Goal: Transaction & Acquisition: Book appointment/travel/reservation

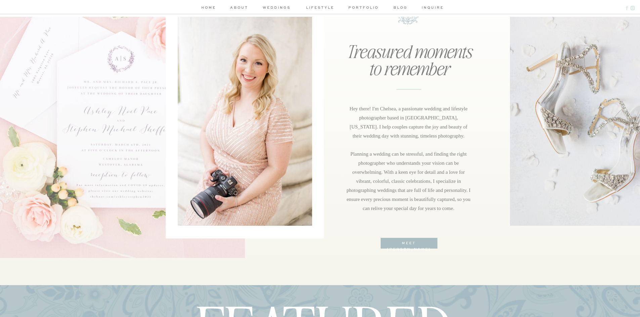
scroll to position [504, 0]
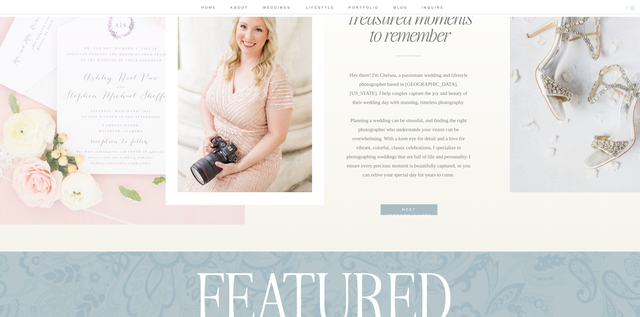
click at [411, 209] on h3 "meet [PERSON_NAME]" at bounding box center [408, 210] width 49 height 6
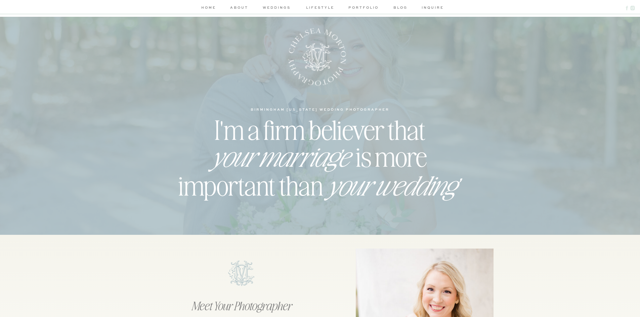
click at [273, 7] on nav "weddings" at bounding box center [277, 8] width 32 height 7
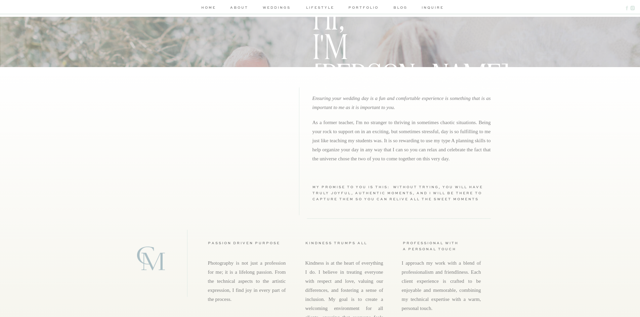
scroll to position [369, 0]
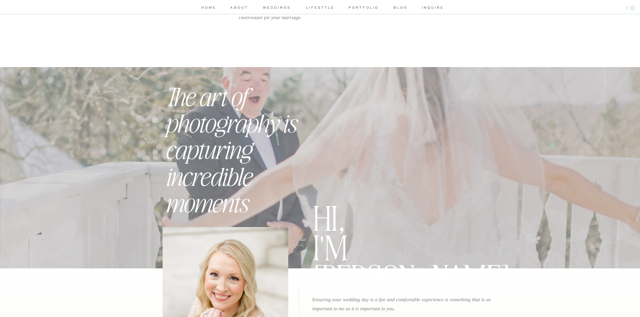
click at [358, 7] on nav "portfolio" at bounding box center [363, 8] width 32 height 7
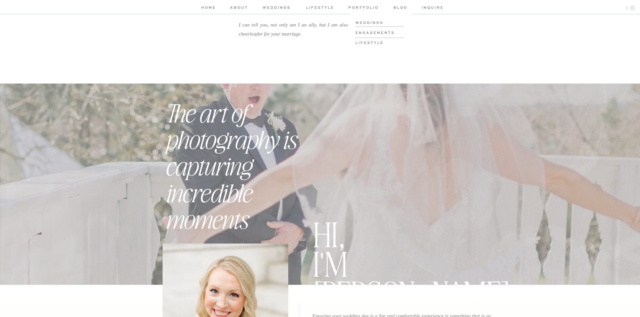
scroll to position [353, 0]
click at [362, 21] on h3 "weddings" at bounding box center [380, 22] width 51 height 5
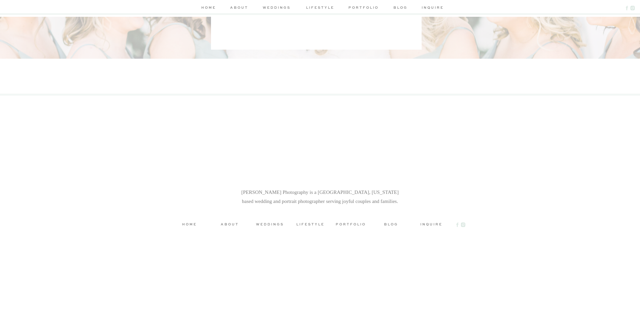
scroll to position [1175, 0]
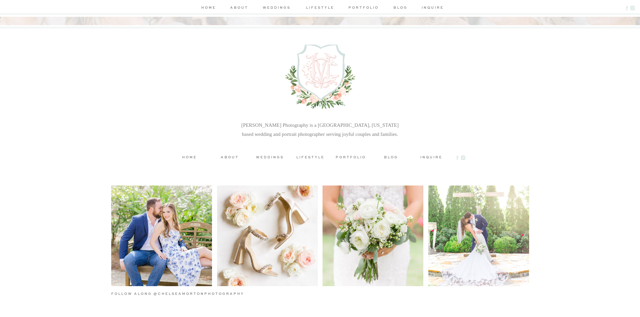
click at [423, 157] on h3 "inquire" at bounding box center [431, 156] width 30 height 5
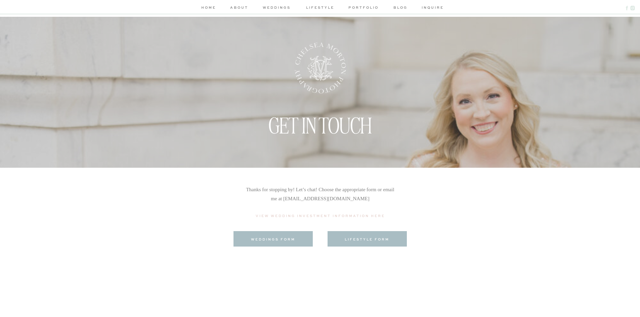
click at [282, 238] on h3 "weddings form" at bounding box center [272, 239] width 67 height 5
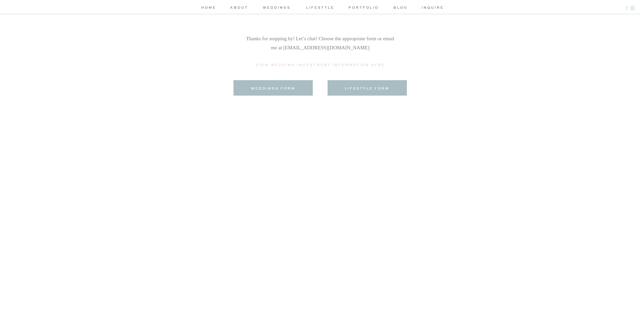
scroll to position [84, 0]
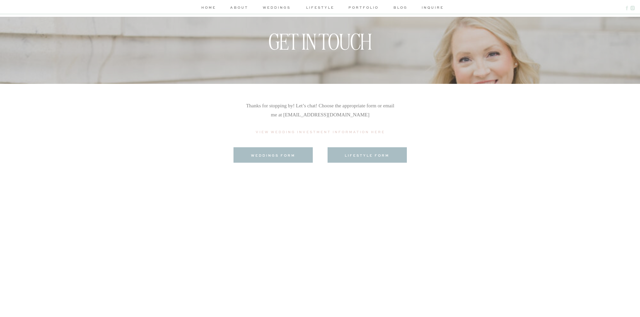
click at [282, 9] on nav "weddings" at bounding box center [277, 8] width 32 height 7
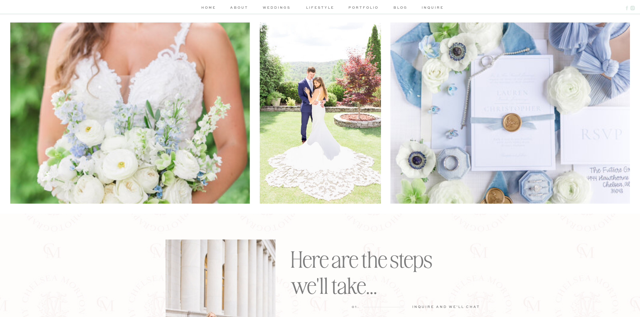
scroll to position [976, 0]
